Goal: Task Accomplishment & Management: Complete application form

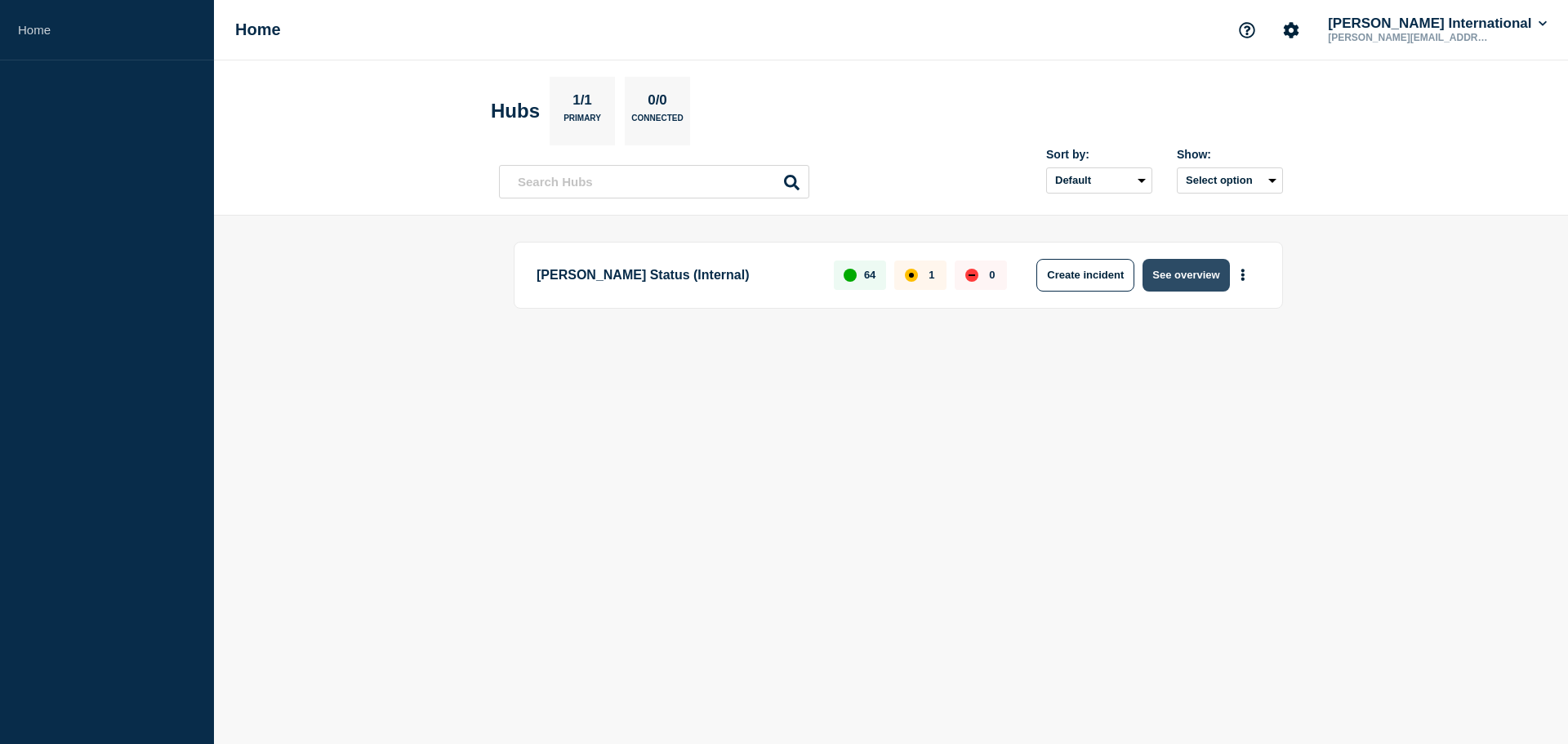
click at [1184, 263] on button "See overview" at bounding box center [1185, 275] width 86 height 33
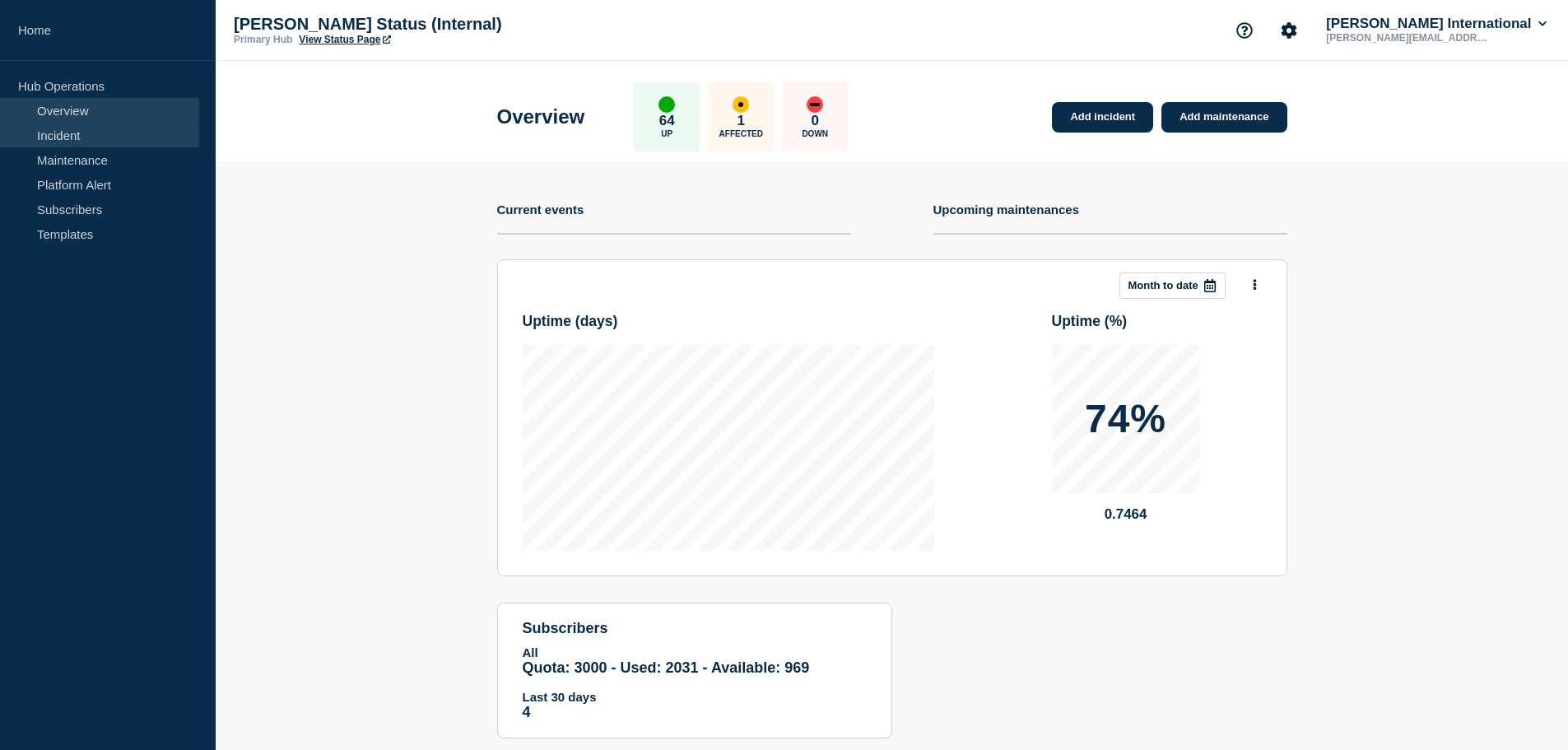
click at [62, 138] on link "Incident" at bounding box center [100, 135] width 199 height 25
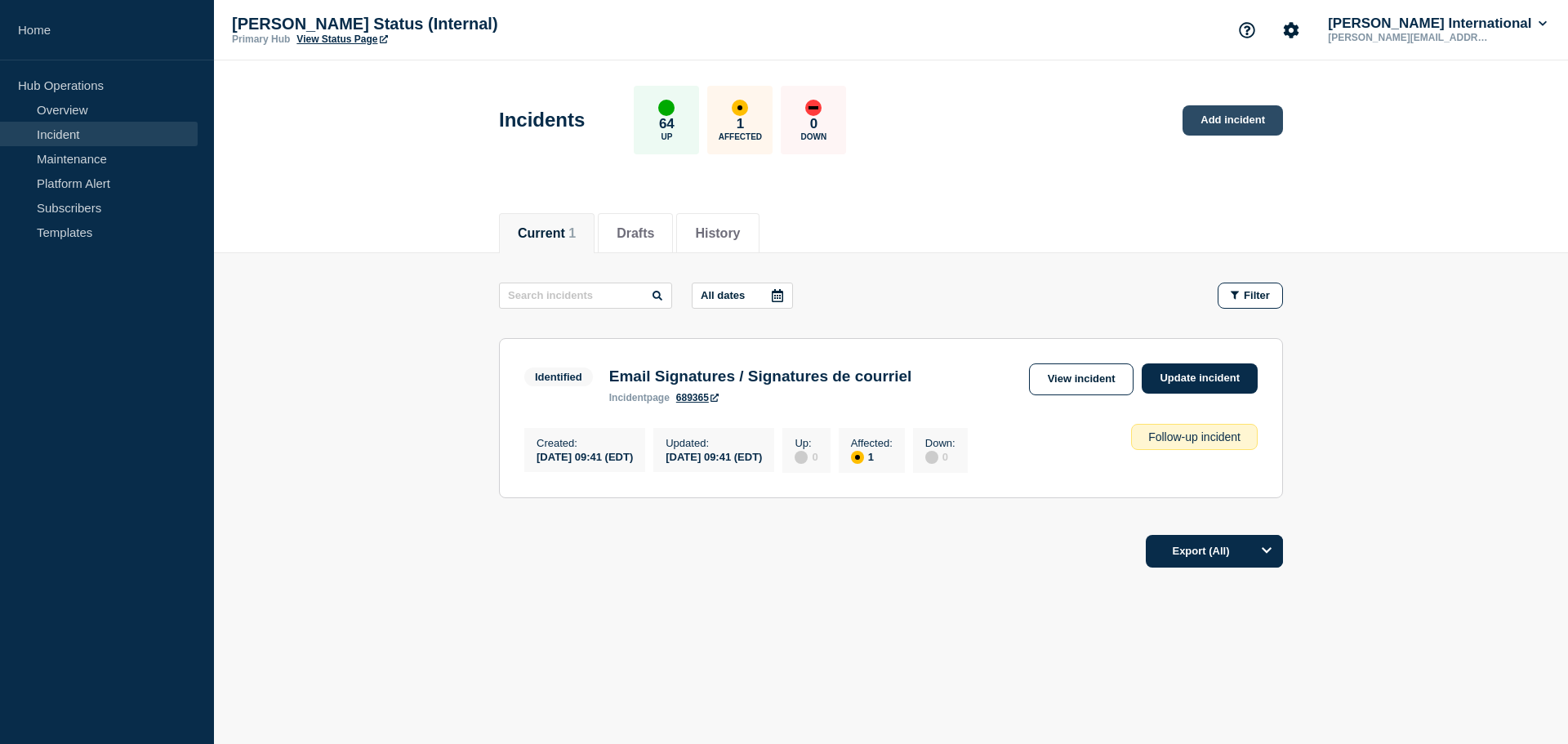
click at [1230, 120] on link "Add incident" at bounding box center [1232, 120] width 100 height 30
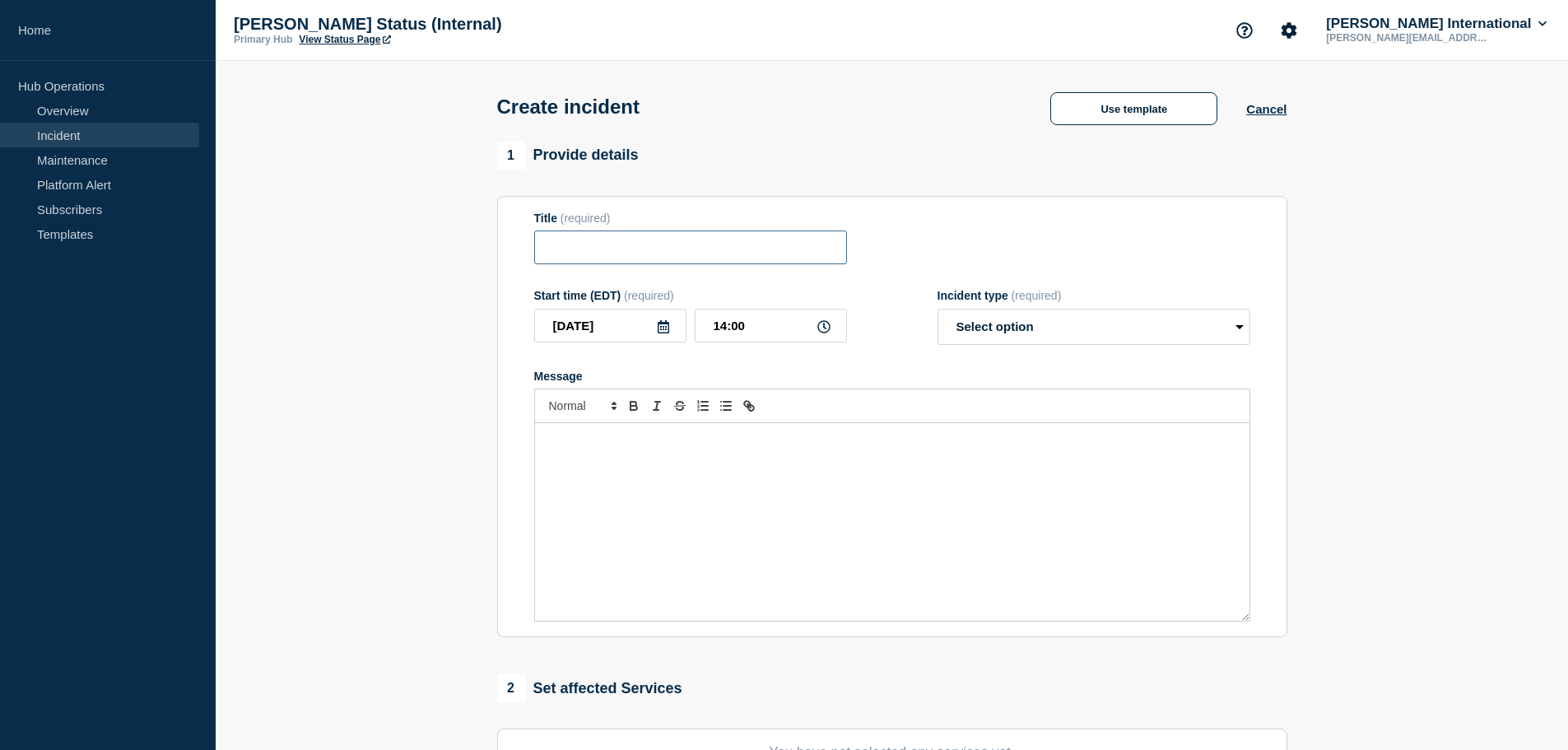
click at [702, 250] on input "Title" at bounding box center [690, 247] width 313 height 34
type input "C"
click at [743, 245] on input "[GEOGRAPHIC_DATA]: CBSA" at bounding box center [690, 247] width 313 height 34
paste input "Delays in Processing EDI and eManifest Portal Messages"
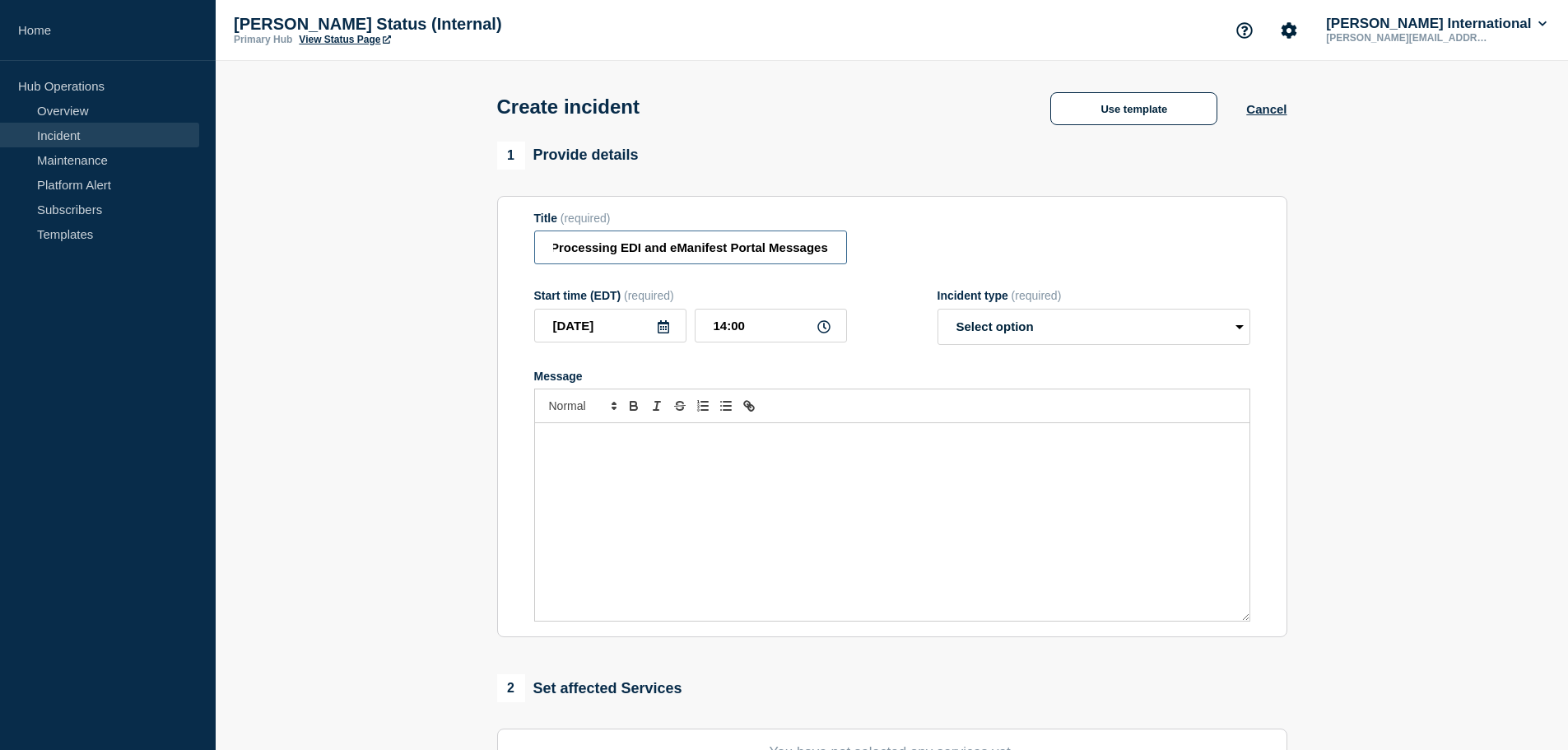
type input "Canada: CBSA Delays in Processing EDI and eManifest Portal Messages"
drag, startPoint x: 770, startPoint y: 331, endPoint x: 616, endPoint y: 314, distance: 154.9
click at [620, 329] on div "[DATE] 14:00" at bounding box center [690, 325] width 313 height 34
type input "11:55"
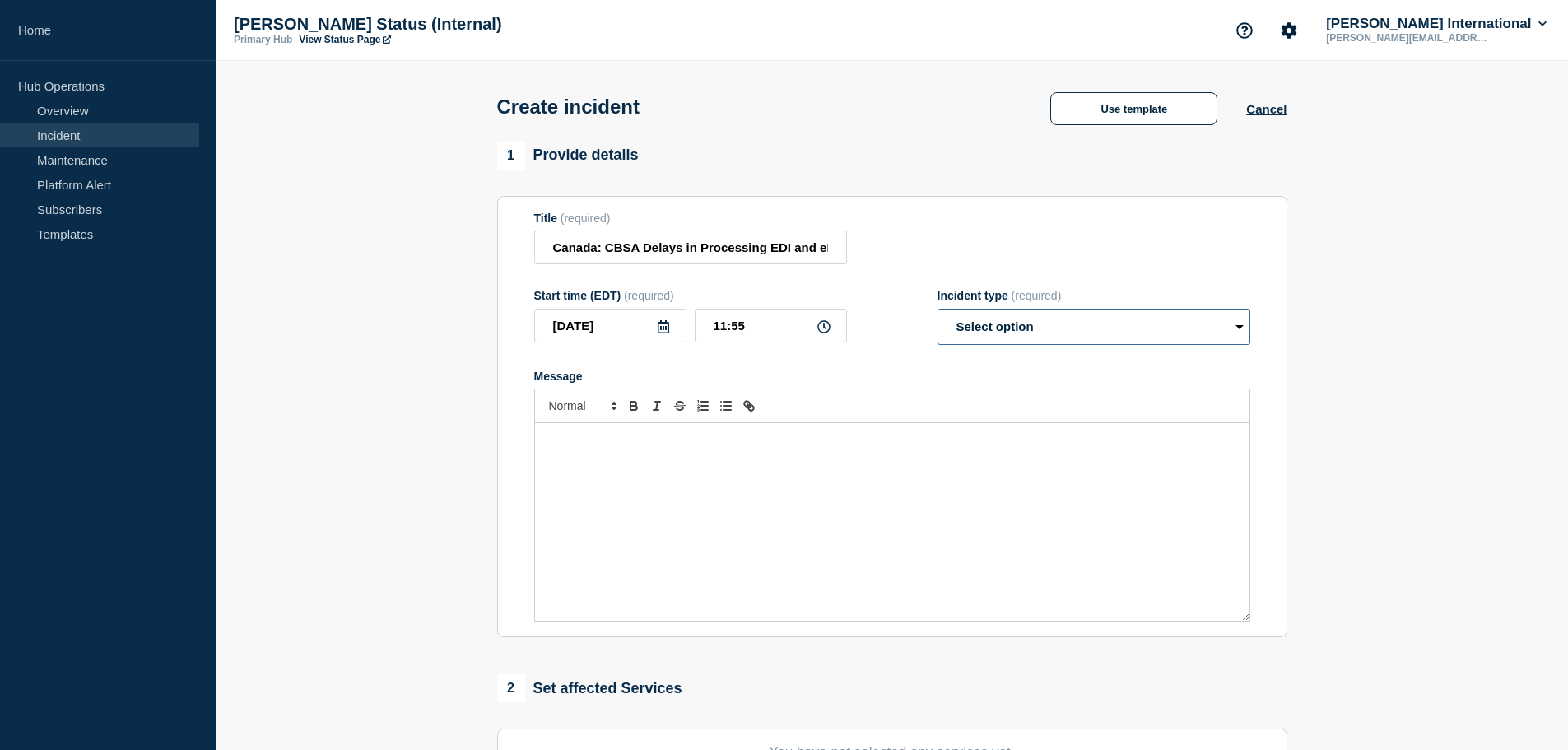
click at [1092, 340] on select "Select option Investigating Identified Monitoring" at bounding box center [1093, 327] width 313 height 37
select select "monitoring"
click at [937, 312] on select "Select option Investigating Identified Monitoring" at bounding box center [1093, 327] width 313 height 37
click at [702, 490] on div "Message" at bounding box center [892, 522] width 714 height 197
click at [688, 503] on div "Message from CBSA:" at bounding box center [892, 522] width 714 height 197
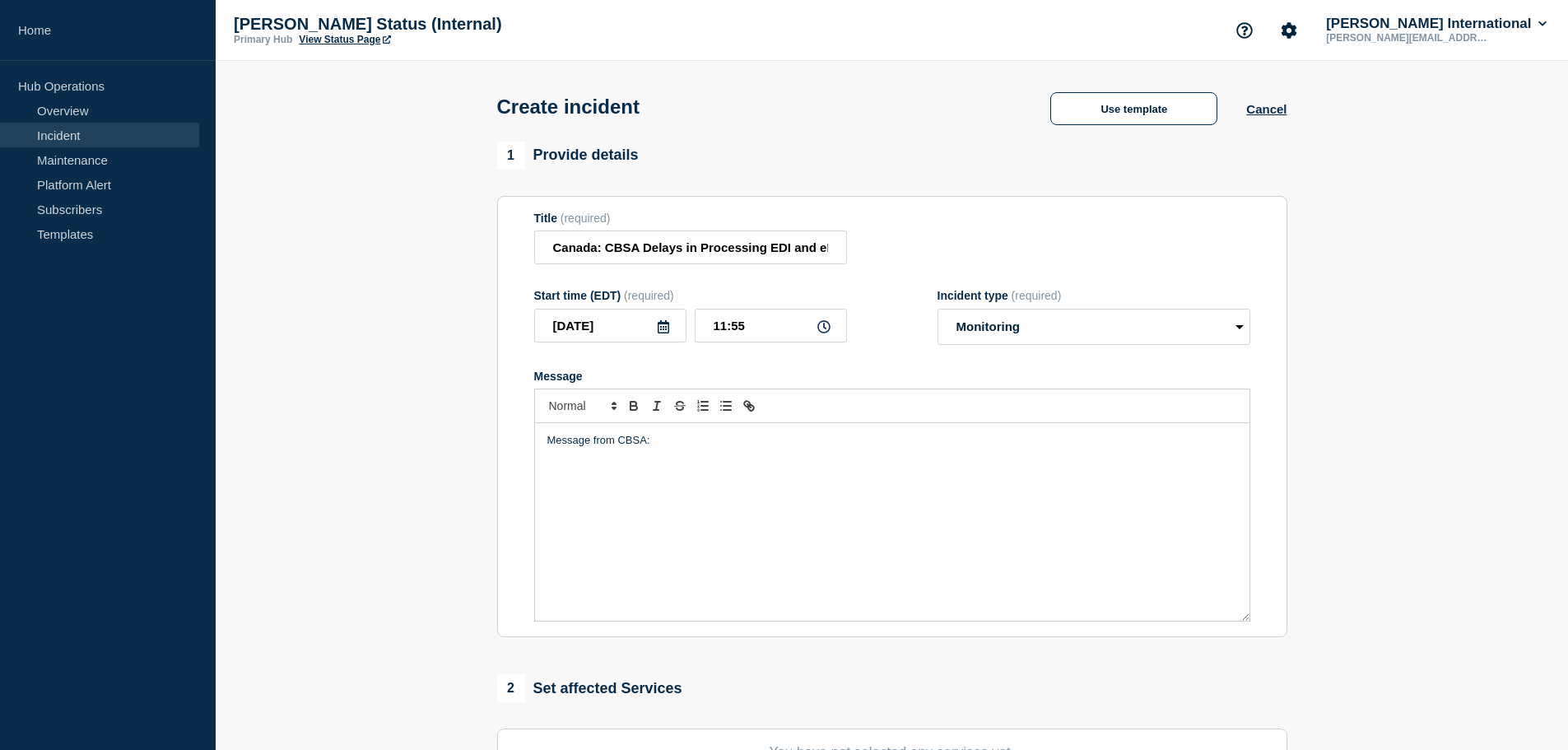
drag, startPoint x: 735, startPoint y: 532, endPoint x: 721, endPoint y: 529, distance: 14.3
click at [735, 532] on div "Message from CBSA:" at bounding box center [892, 522] width 714 height 197
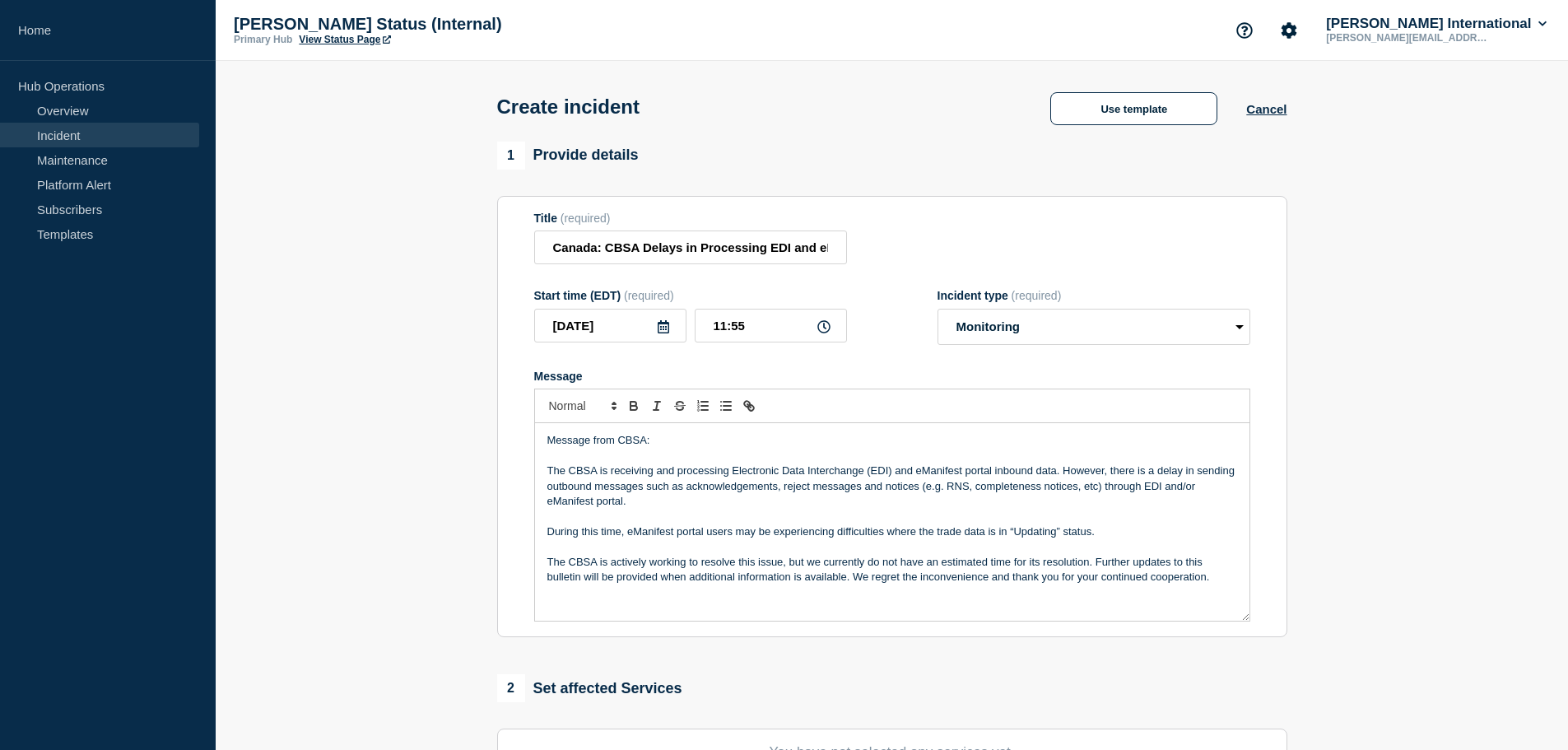
drag, startPoint x: 656, startPoint y: 630, endPoint x: 647, endPoint y: 609, distance: 22.8
click at [655, 630] on section "Title (required) [GEOGRAPHIC_DATA]: CBSA Delays in Processing EDI and eManifest…" at bounding box center [892, 416] width 790 height 442
click at [647, 609] on p "Message" at bounding box center [892, 607] width 689 height 15
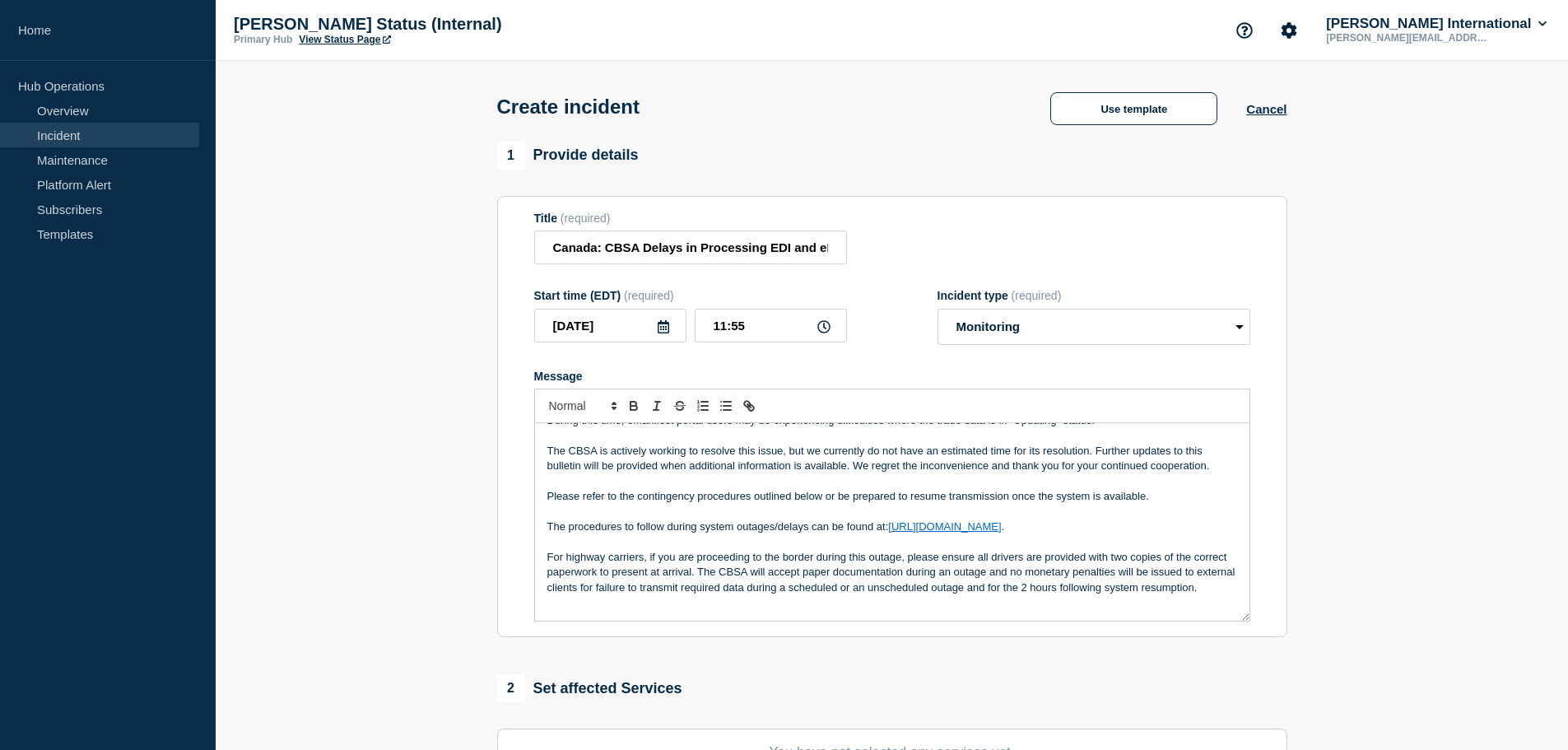
scroll to position [145, 0]
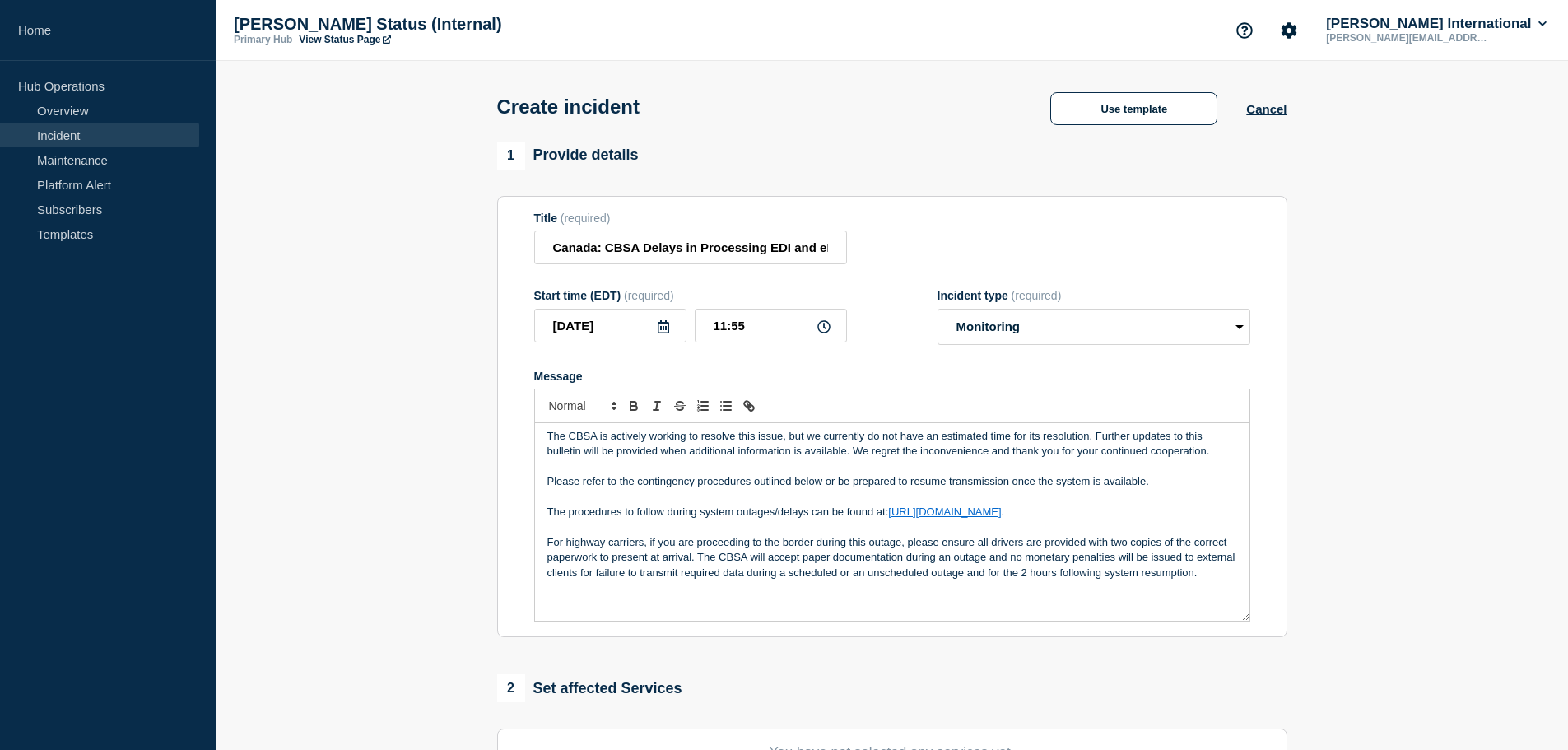
drag, startPoint x: 558, startPoint y: 609, endPoint x: 650, endPoint y: 587, distance: 94.6
click at [558, 609] on p "Message" at bounding box center [892, 603] width 689 height 15
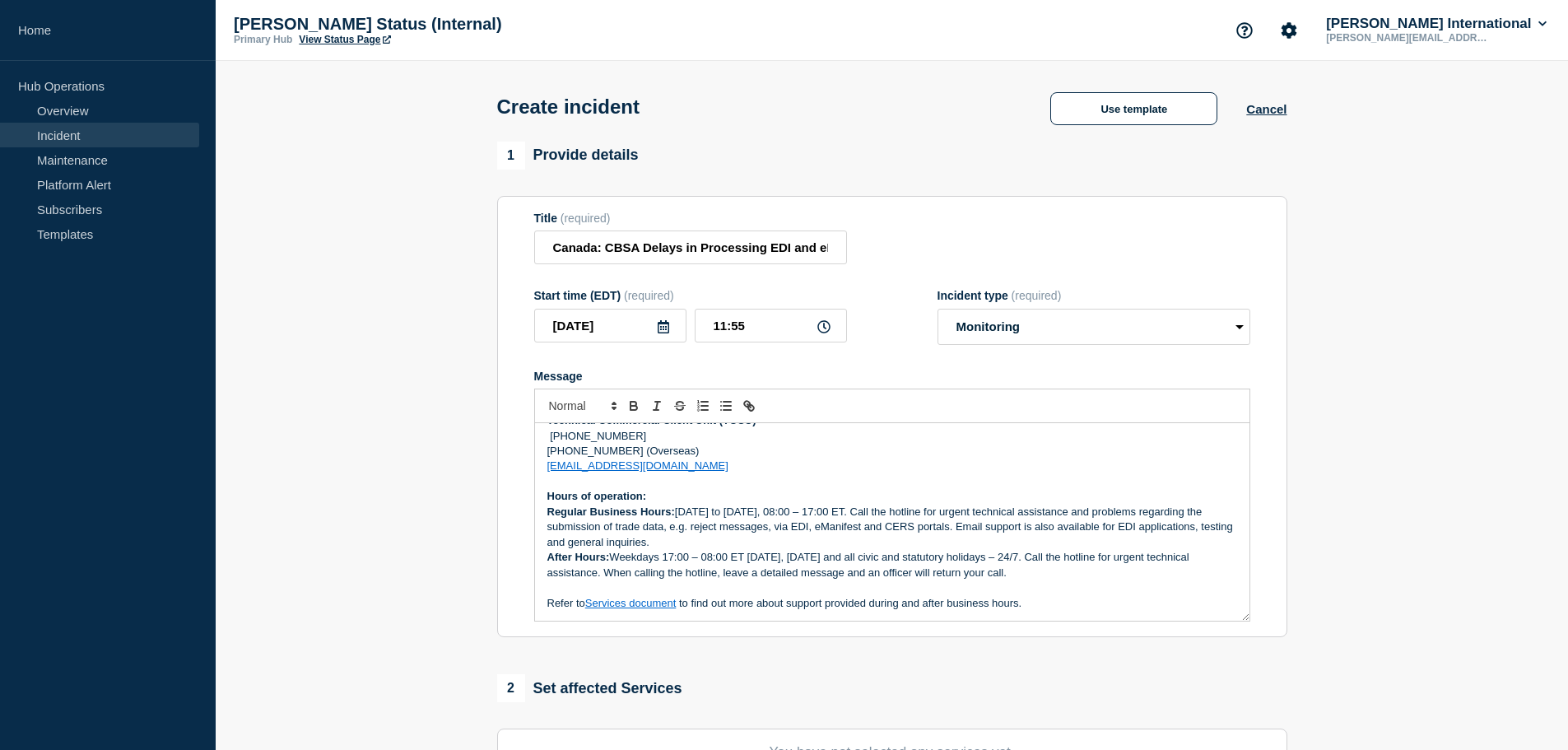
scroll to position [0, 0]
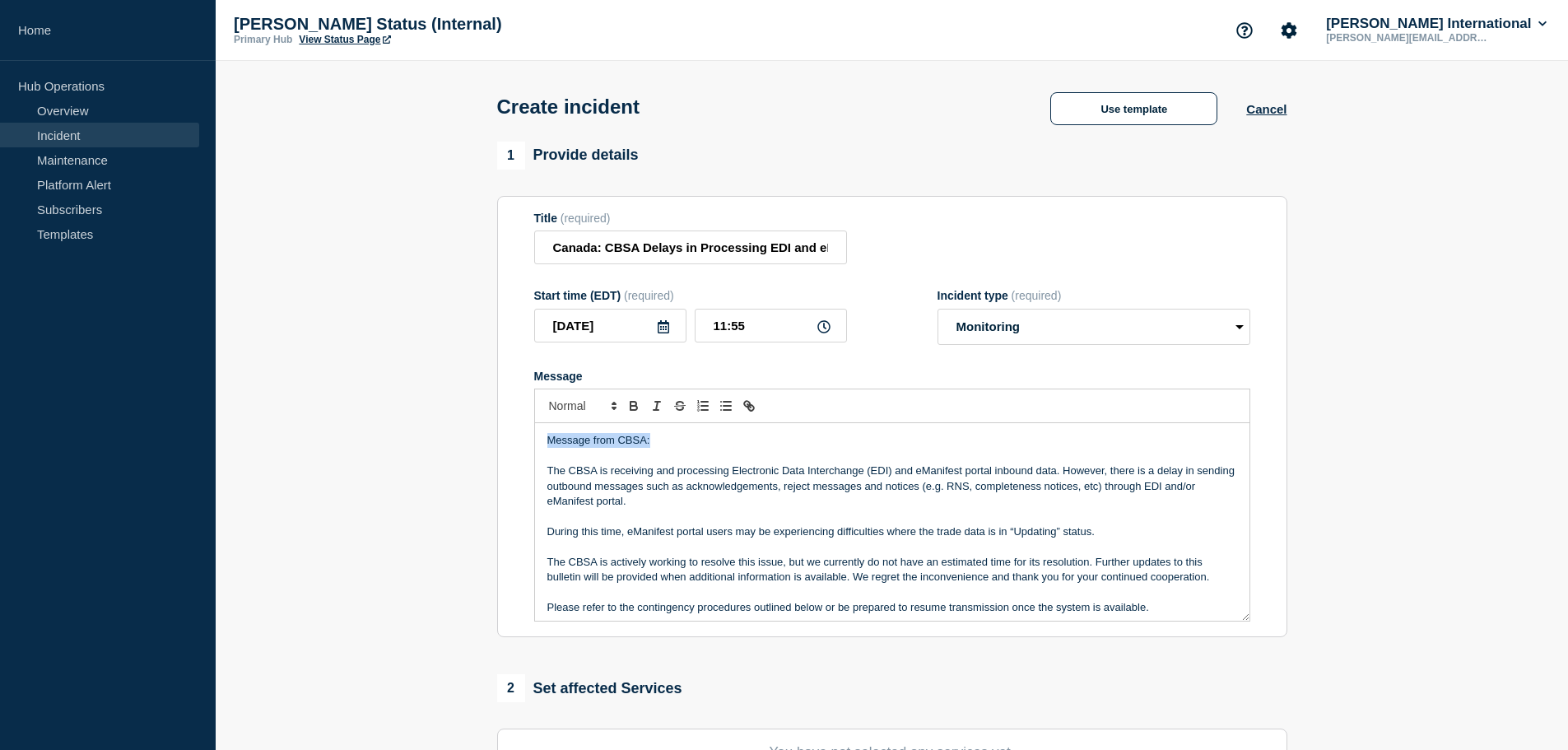
drag, startPoint x: 675, startPoint y: 447, endPoint x: 364, endPoint y: 436, distance: 311.2
click at [377, 443] on section "1 Provide details Title (required) [GEOGRAPHIC_DATA]: CBSA Delays in Processing…" at bounding box center [892, 613] width 1352 height 942
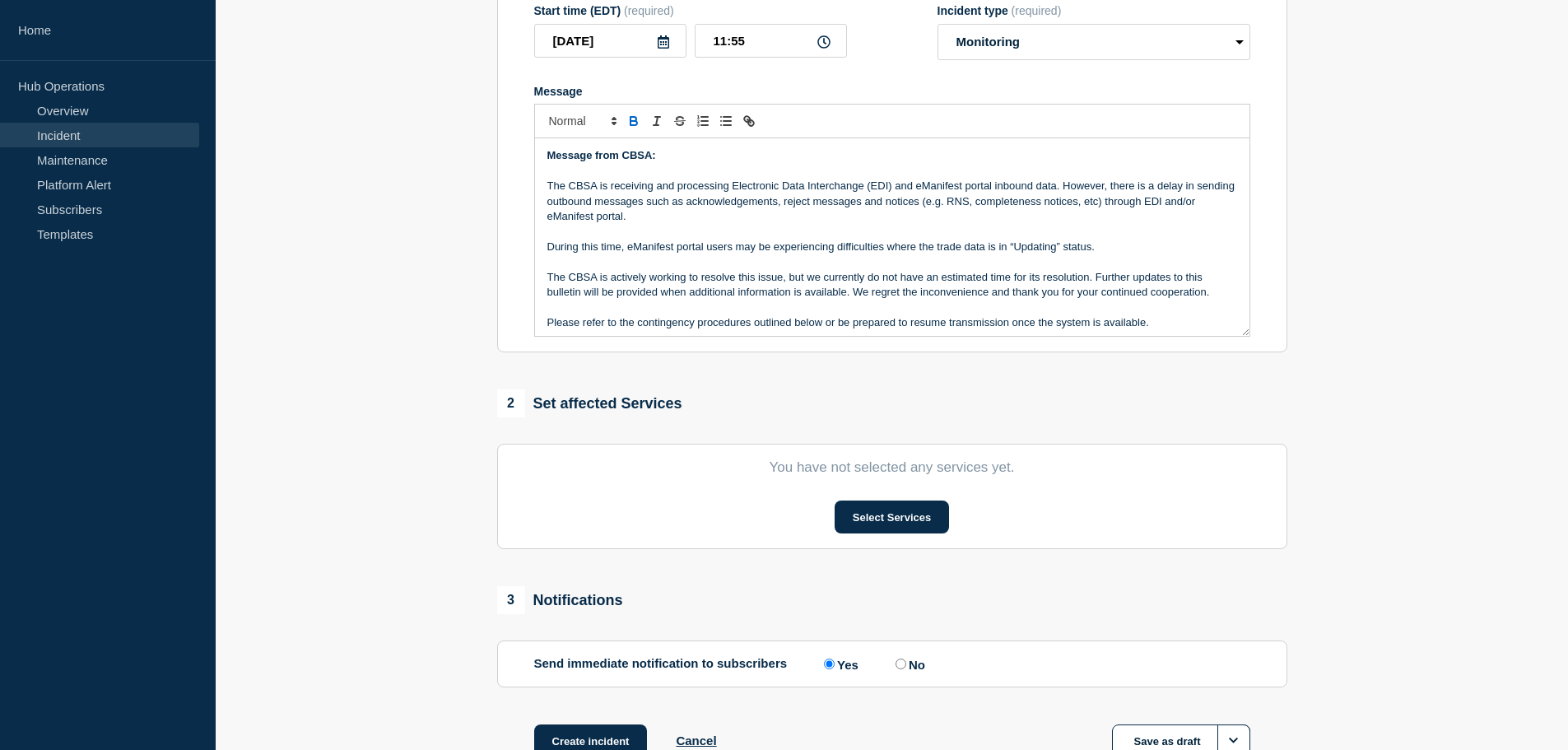
scroll to position [329, 0]
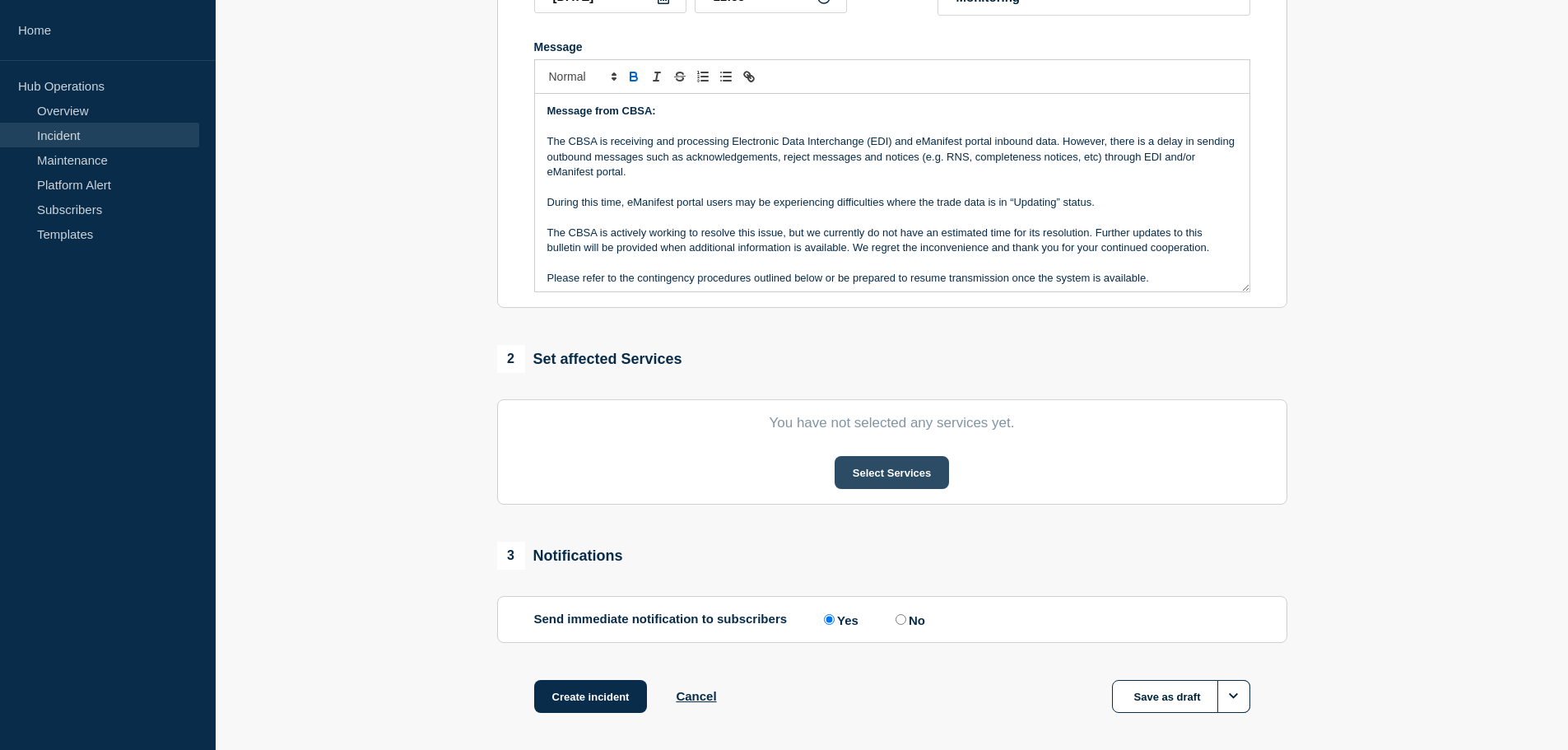
click at [874, 475] on button "Select Services" at bounding box center [892, 473] width 114 height 33
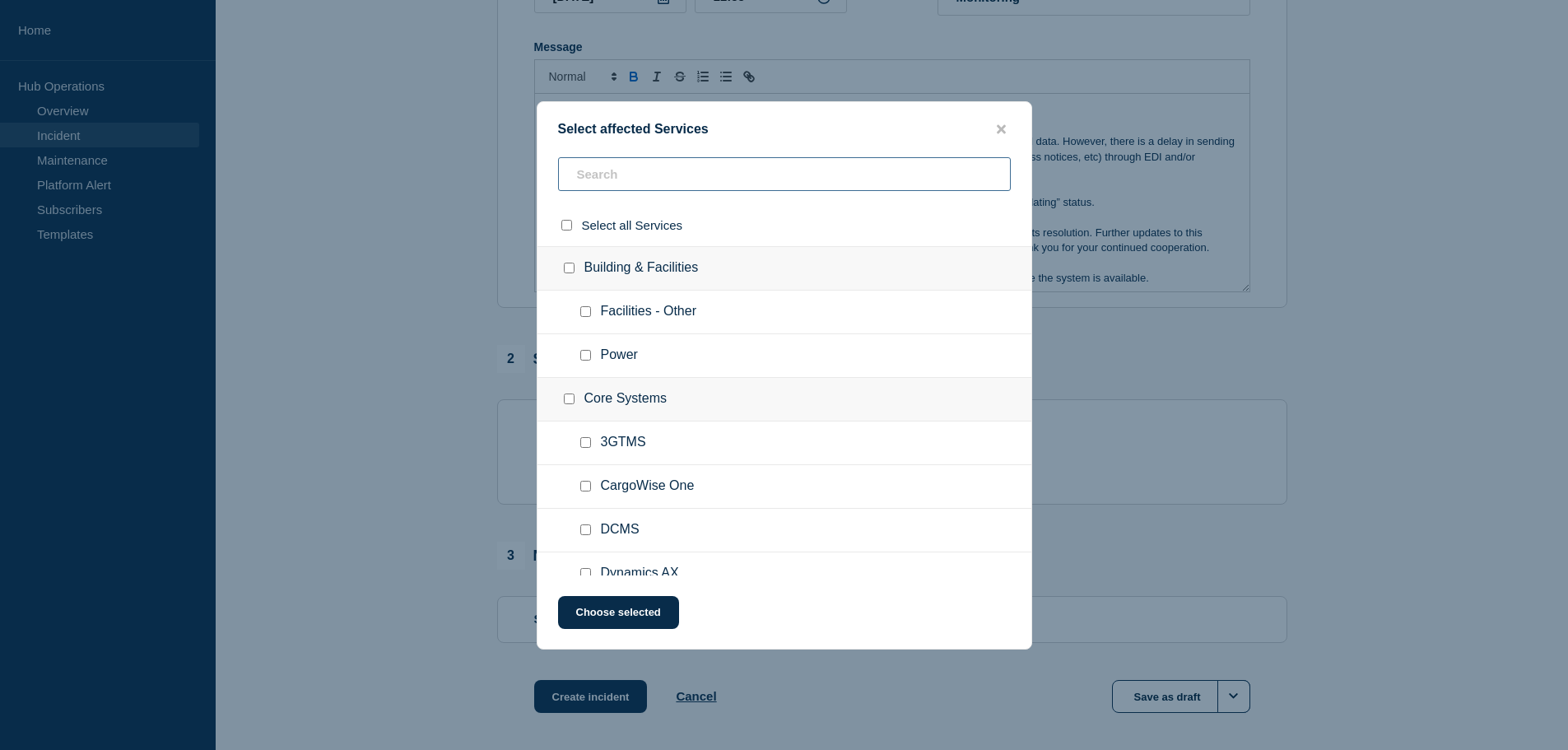
click at [635, 180] on input "text" at bounding box center [785, 173] width 453 height 34
type input "canadian"
click at [585, 312] on input "Miscellaneous checkbox" at bounding box center [585, 311] width 11 height 11
checkbox input "true"
click at [584, 360] on input "ACROSS checkbox" at bounding box center [585, 355] width 11 height 11
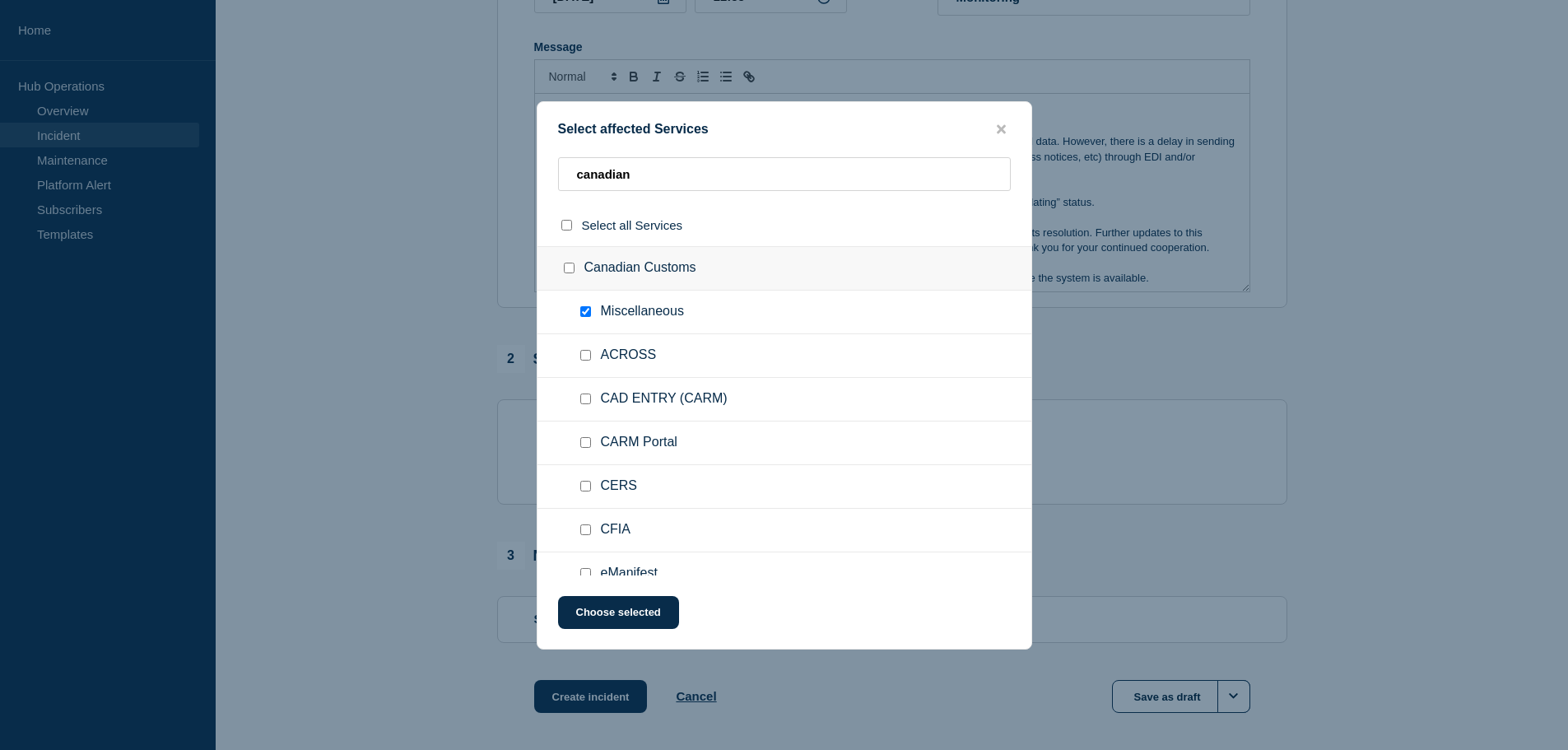
checkbox input "true"
click at [587, 401] on input "CAD ENTRY (CARM) checkbox" at bounding box center [585, 398] width 11 height 11
checkbox input "true"
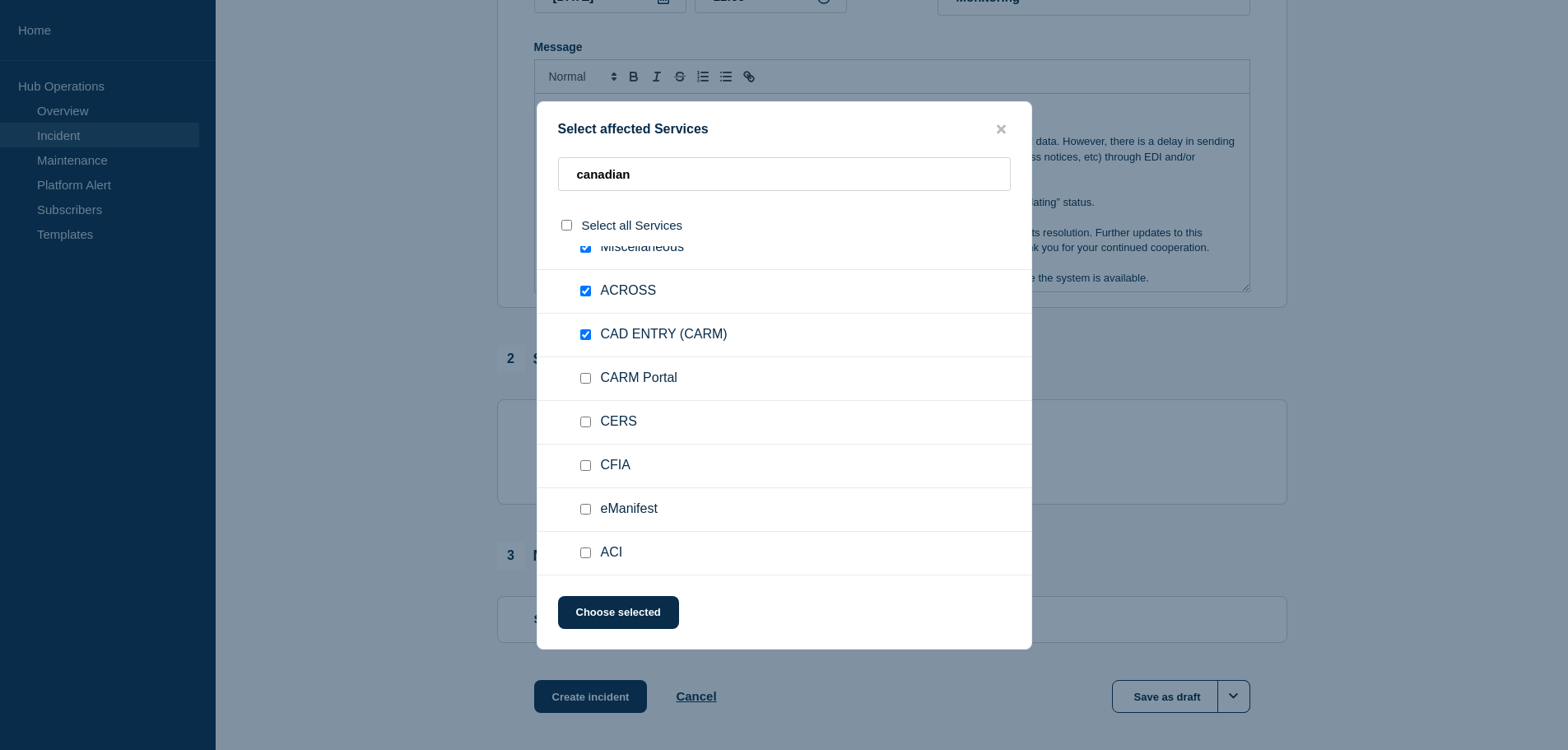
click at [585, 514] on input "eManifest checkbox" at bounding box center [585, 509] width 11 height 11
checkbox input "true"
click at [587, 551] on input "ACI checkbox" at bounding box center [585, 553] width 11 height 11
checkbox input "true"
click at [645, 615] on button "Choose selected" at bounding box center [619, 612] width 121 height 33
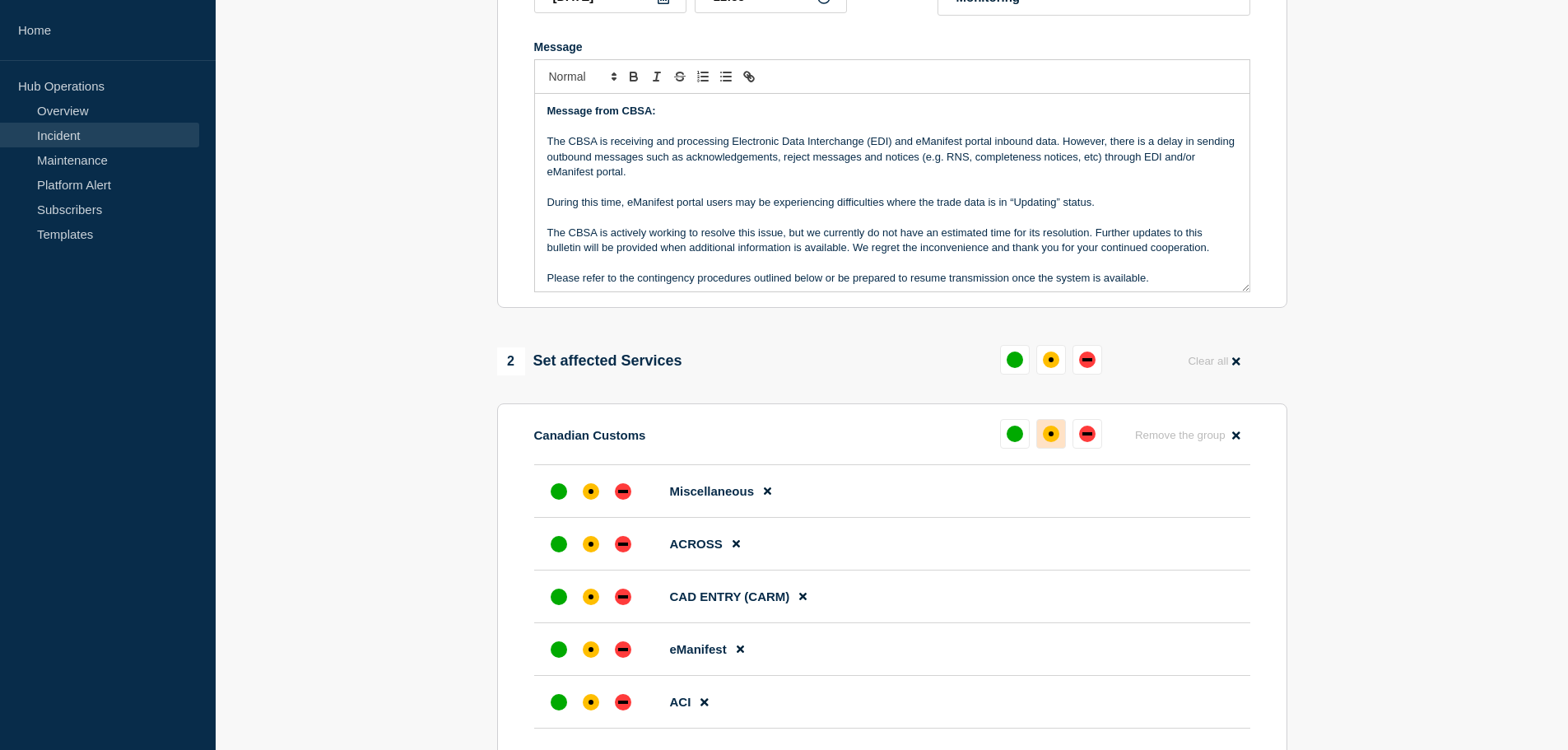
click at [1059, 438] on button at bounding box center [1051, 434] width 30 height 30
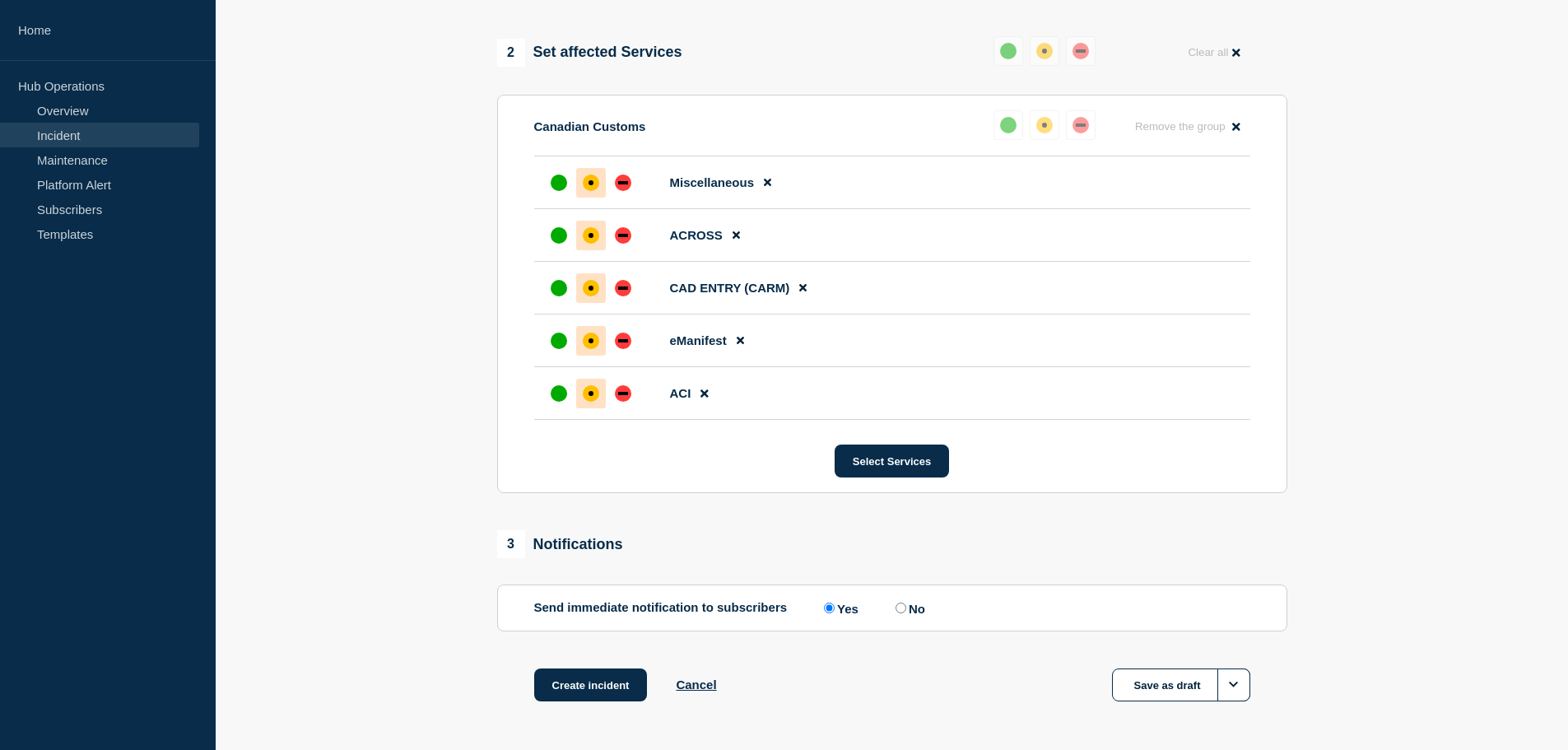
scroll to position [700, 0]
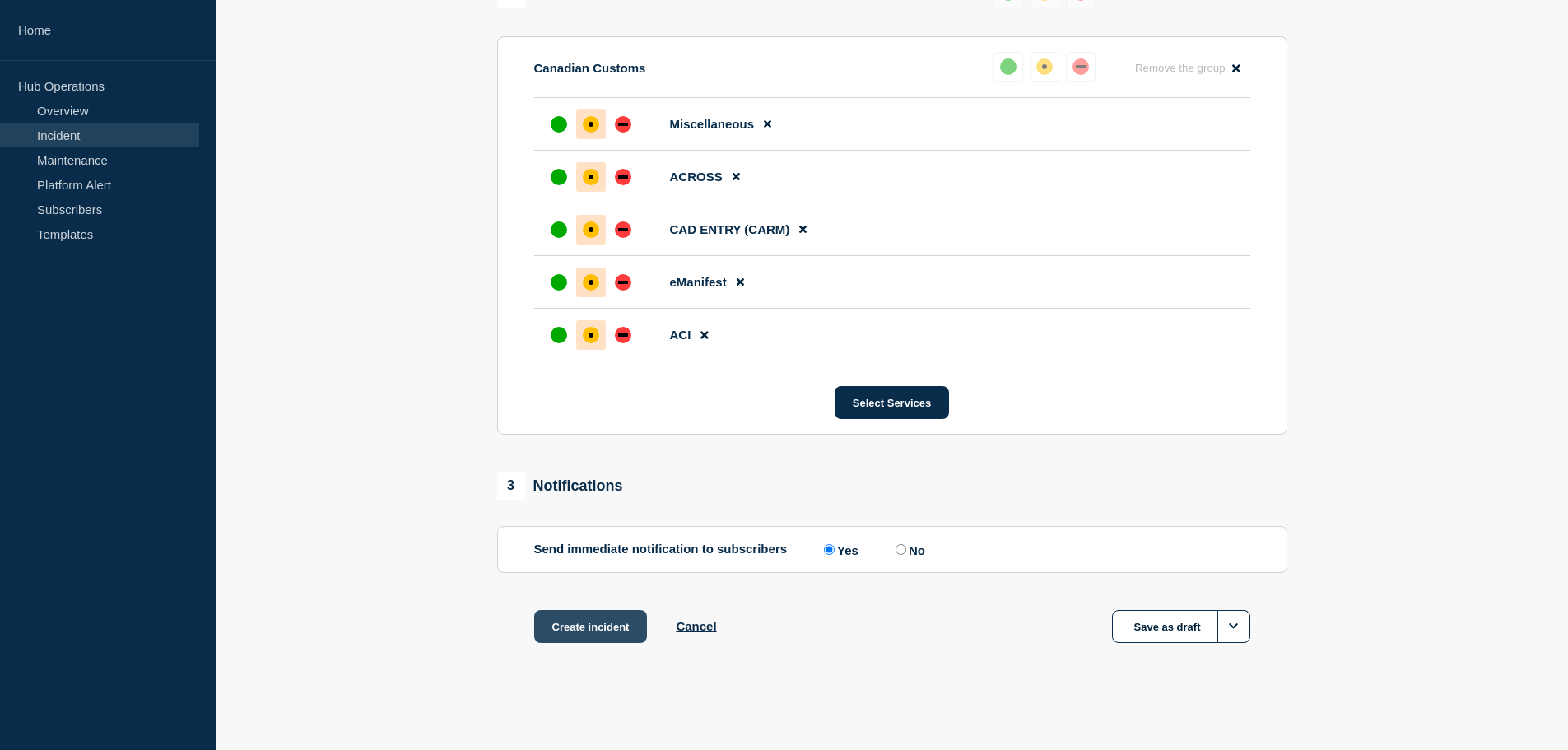
click at [574, 626] on button "Create incident" at bounding box center [591, 626] width 114 height 33
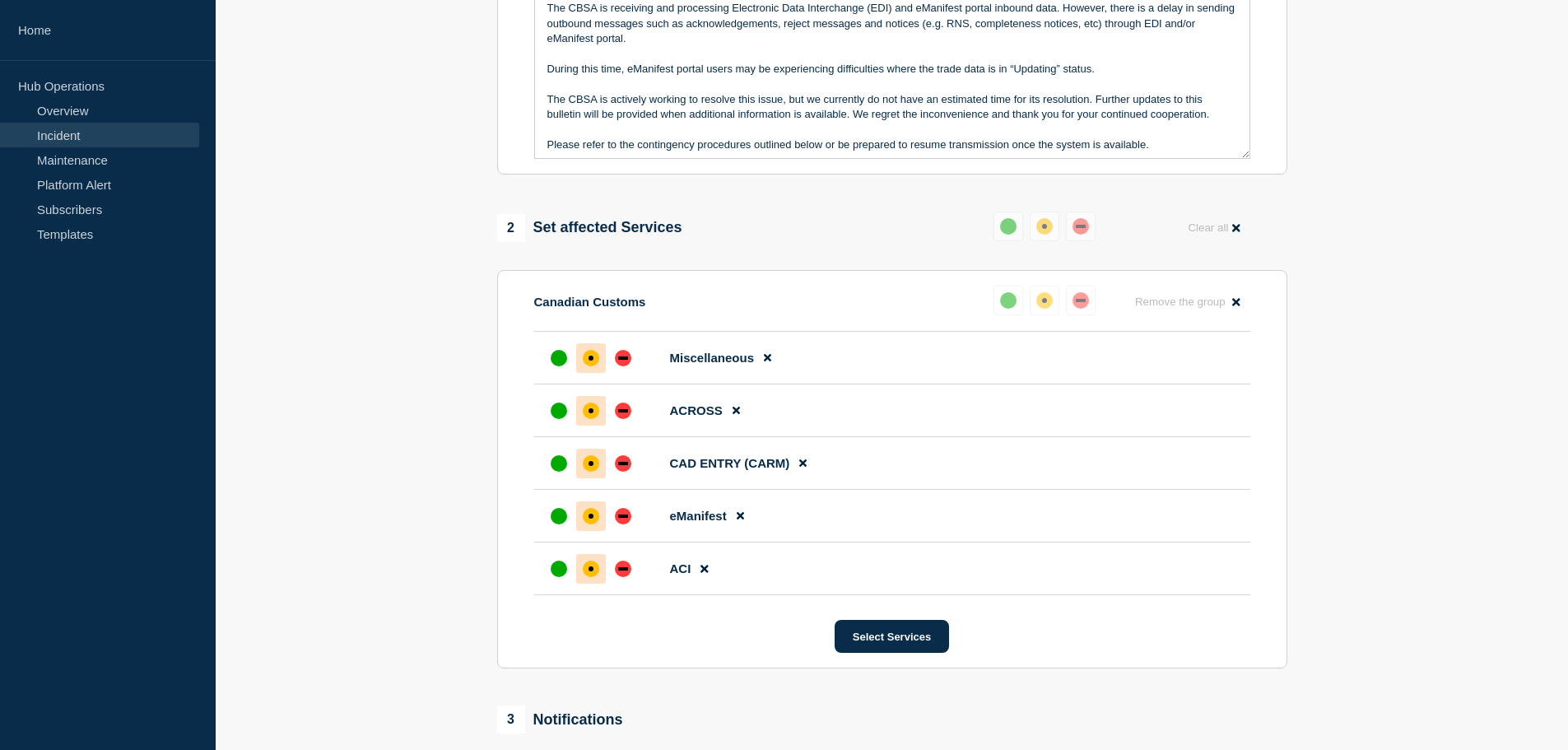
scroll to position [207, 0]
